Goal: Navigation & Orientation: Find specific page/section

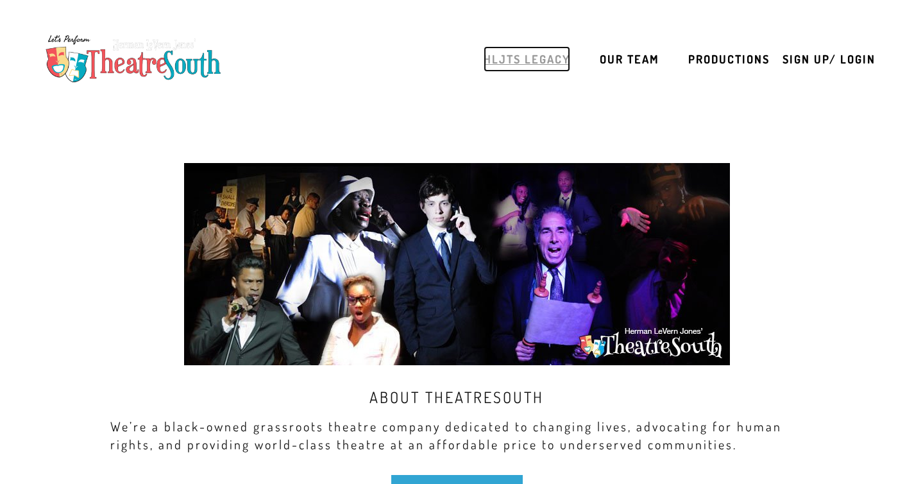
click at [540, 54] on link "HLJTS Legacy" at bounding box center [527, 59] width 87 height 26
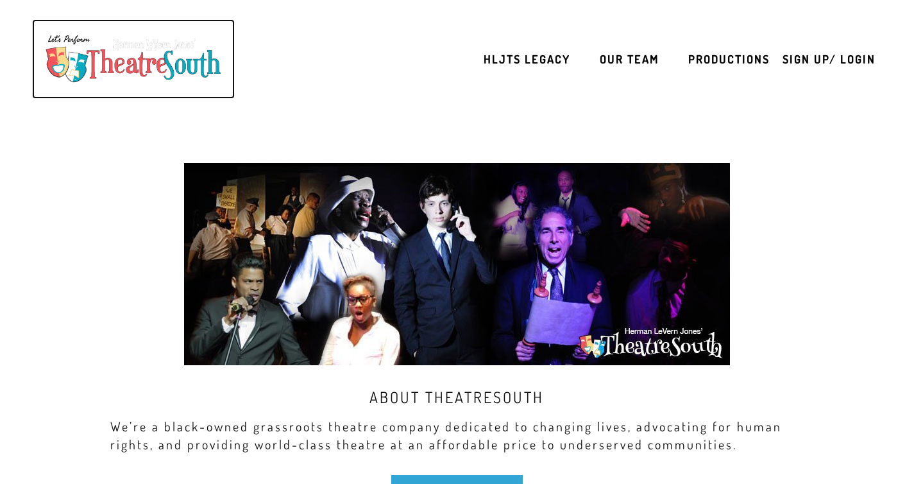
click at [122, 53] on img at bounding box center [133, 59] width 190 height 60
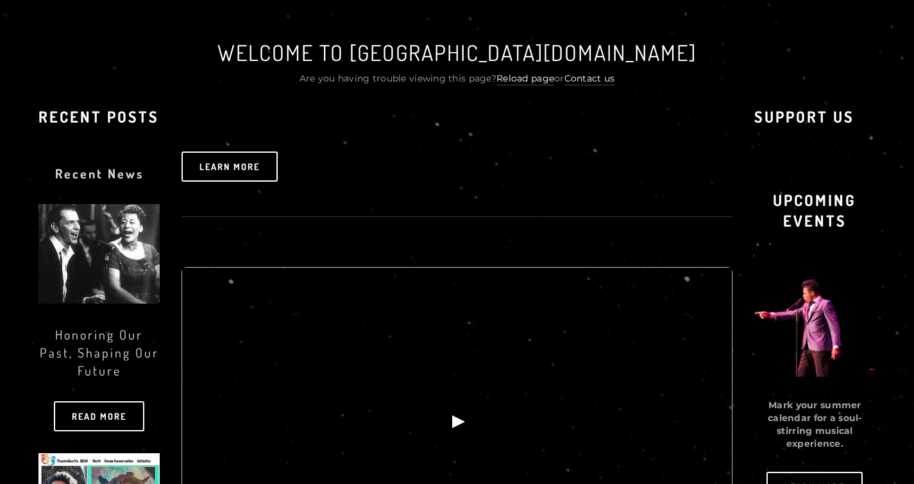
scroll to position [503, 0]
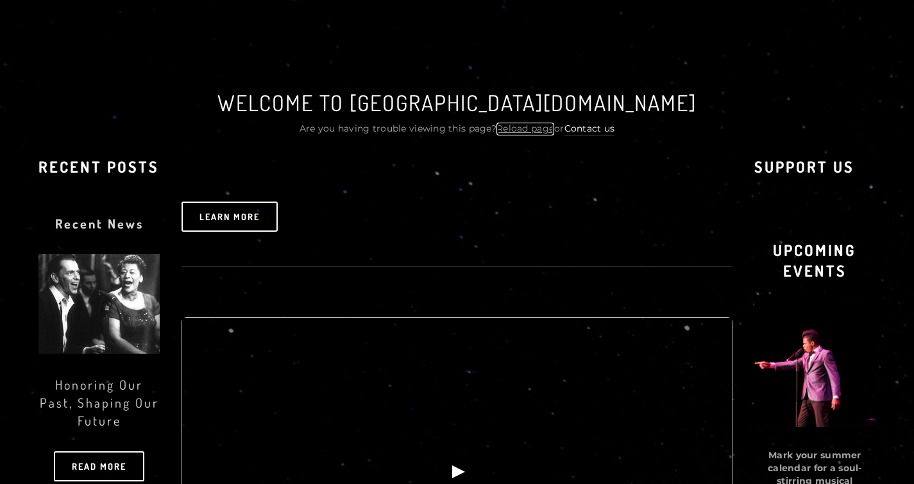
click at [532, 128] on link "Reload page" at bounding box center [526, 129] width 58 height 13
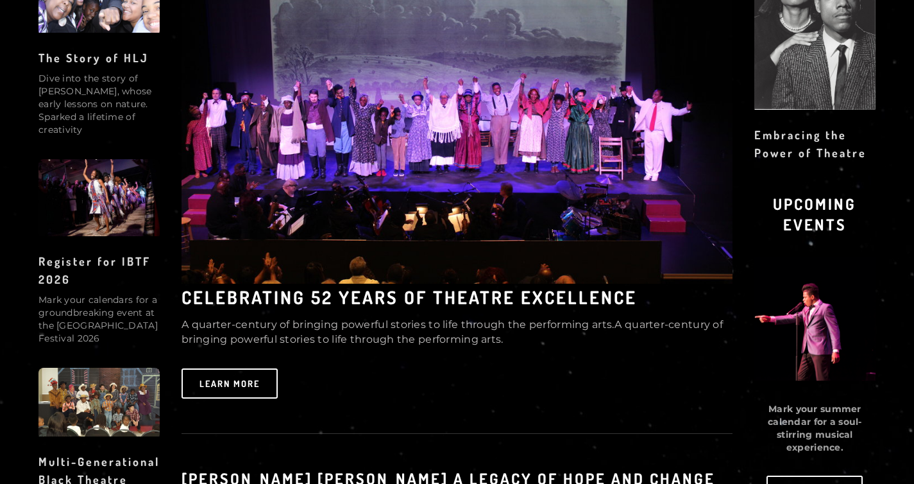
scroll to position [779, 0]
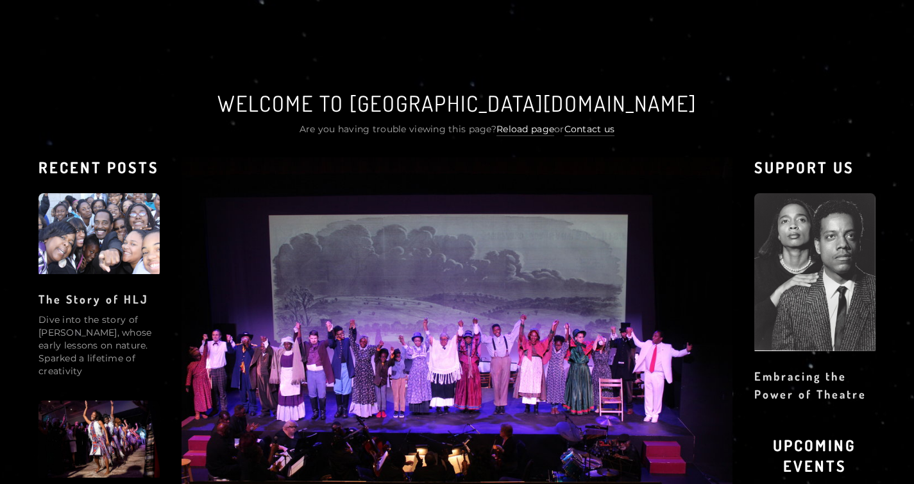
scroll to position [485, 0]
